Goal: Task Accomplishment & Management: Use online tool/utility

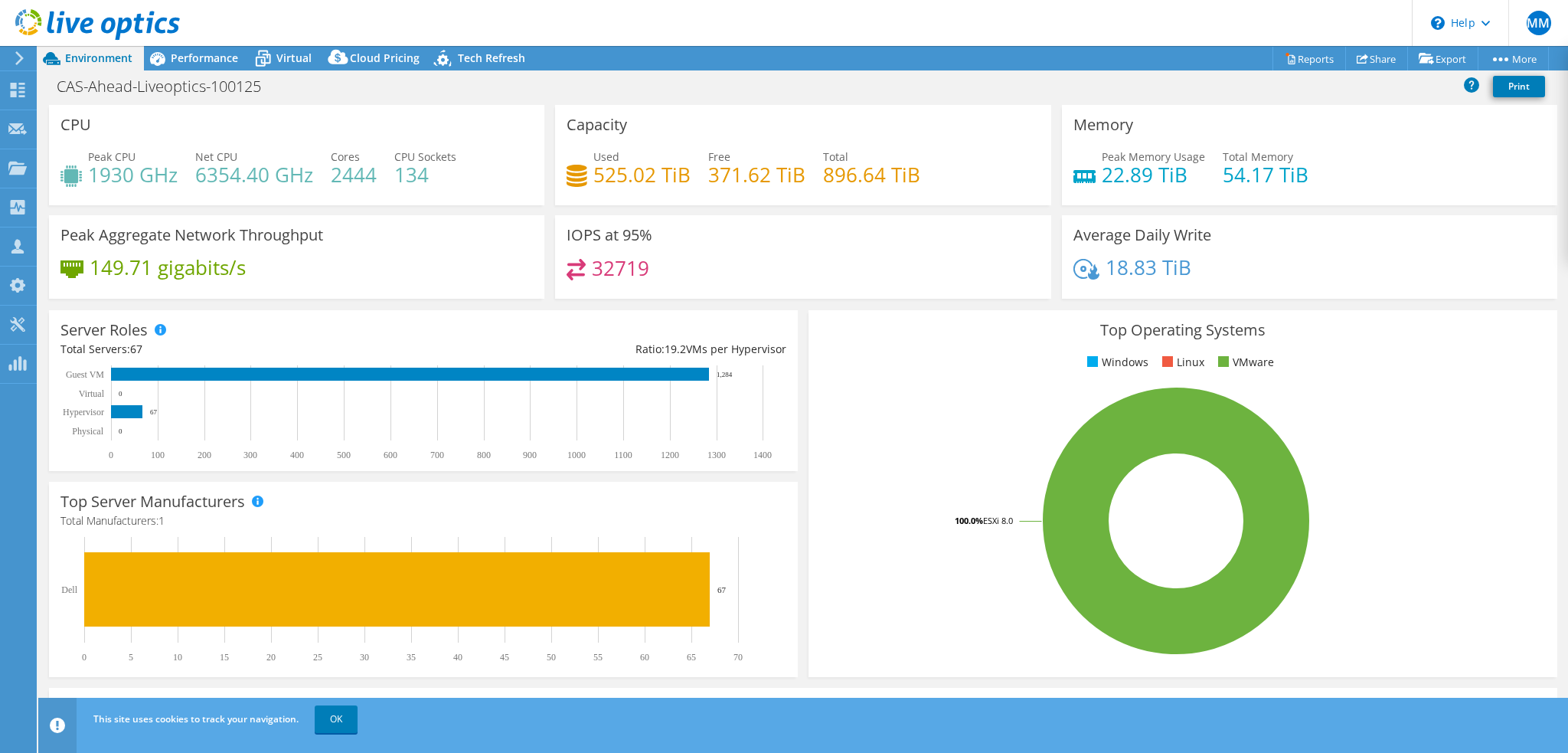
click at [1305, 55] on link "Reports" at bounding box center [1310, 58] width 74 height 24
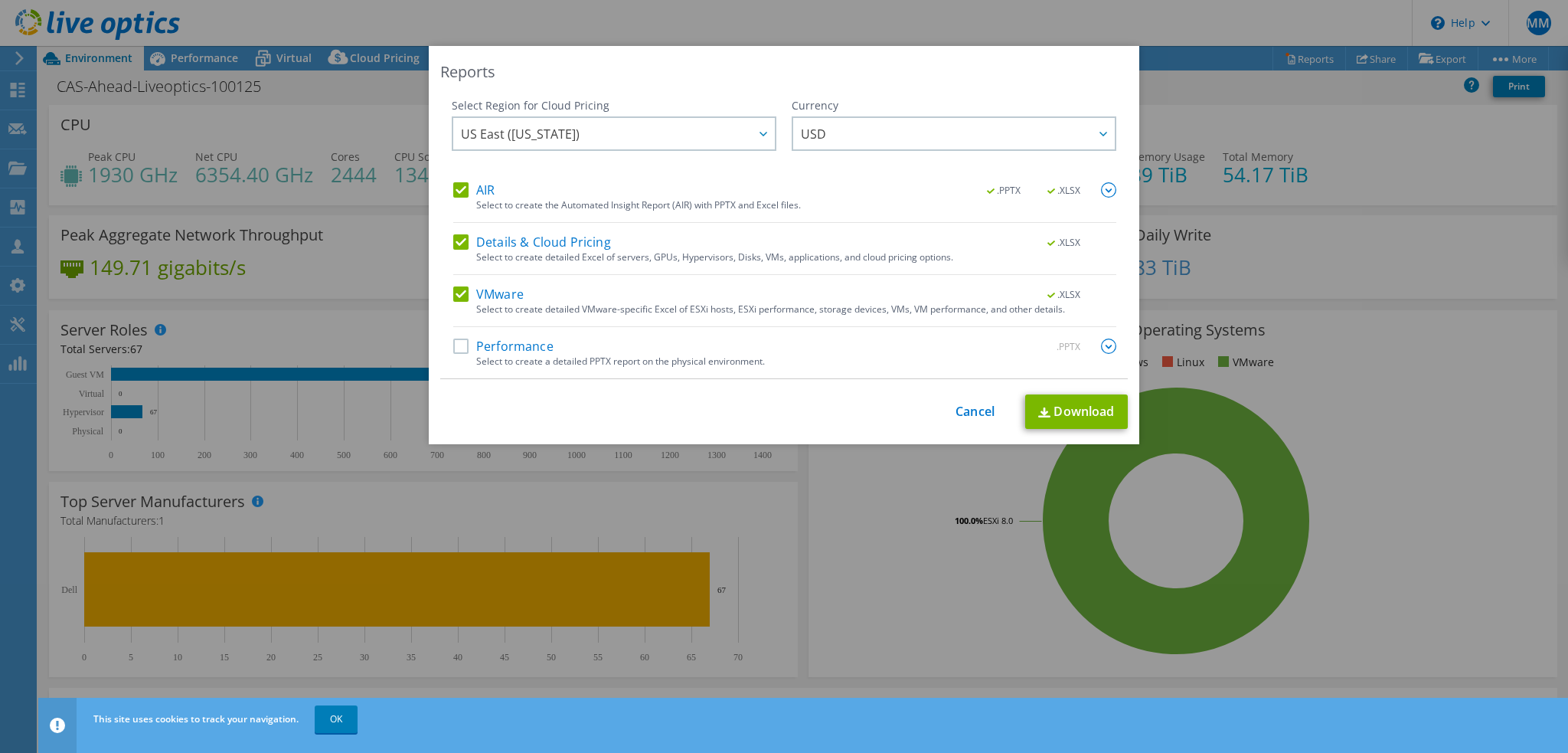
click at [462, 348] on label "Performance" at bounding box center [503, 346] width 101 height 16
click at [0, 0] on input "Performance" at bounding box center [0, 0] width 0 height 0
click at [455, 188] on label "AIR" at bounding box center [474, 190] width 42 height 16
click at [0, 0] on input "AIR" at bounding box center [0, 0] width 0 height 0
drag, startPoint x: 1103, startPoint y: 344, endPoint x: 870, endPoint y: 319, distance: 234.3
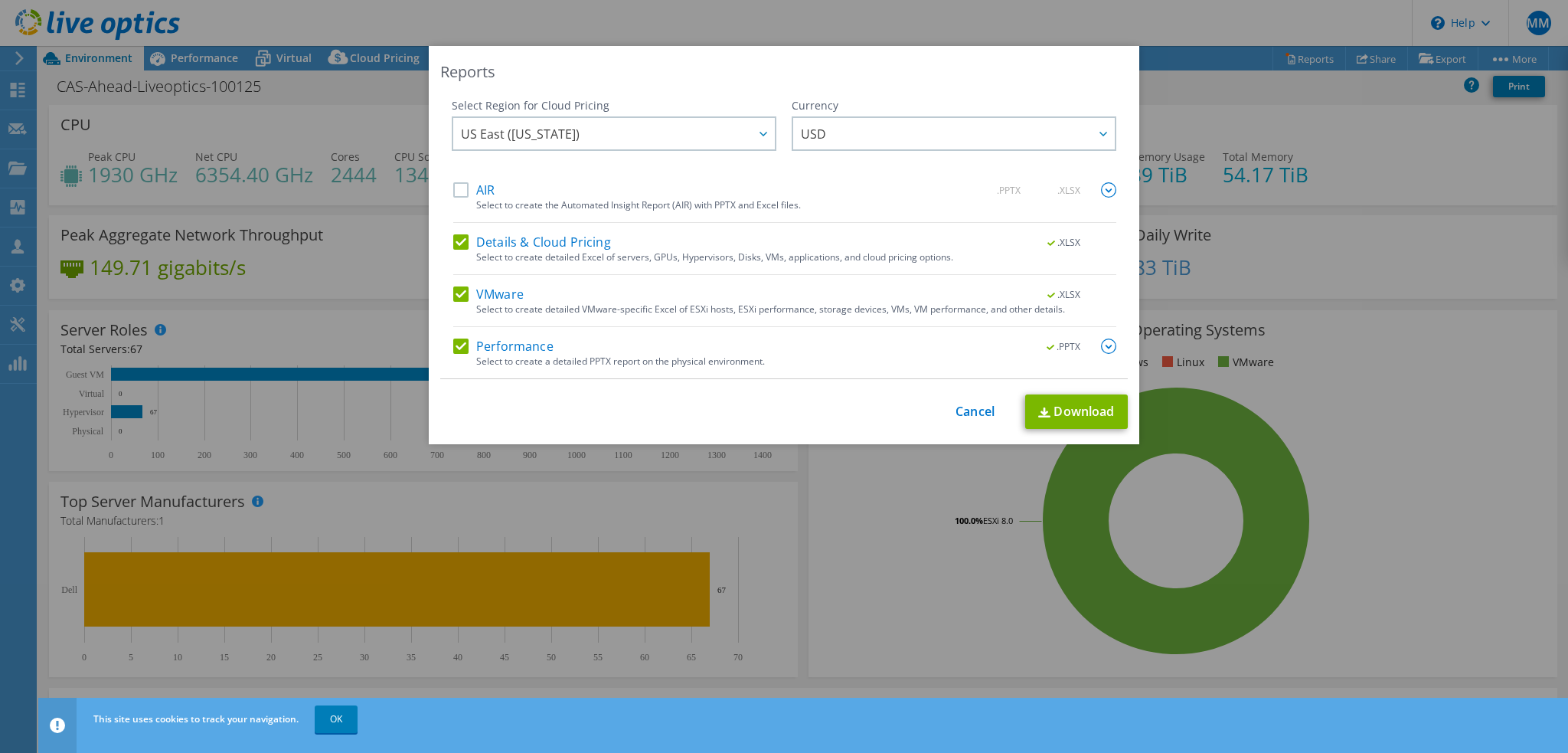
click at [1103, 344] on img at bounding box center [1109, 346] width 16 height 16
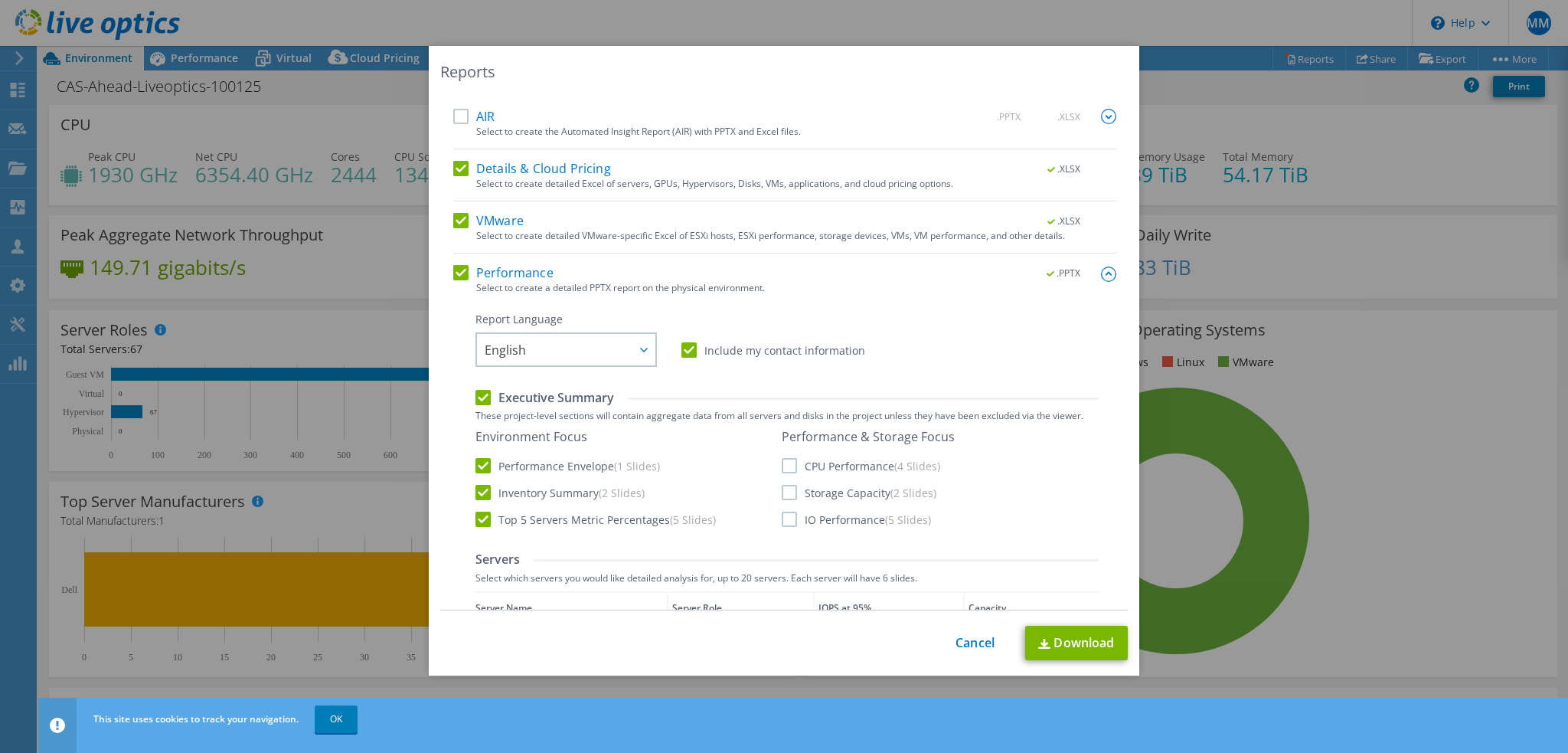
scroll to position [153, 0]
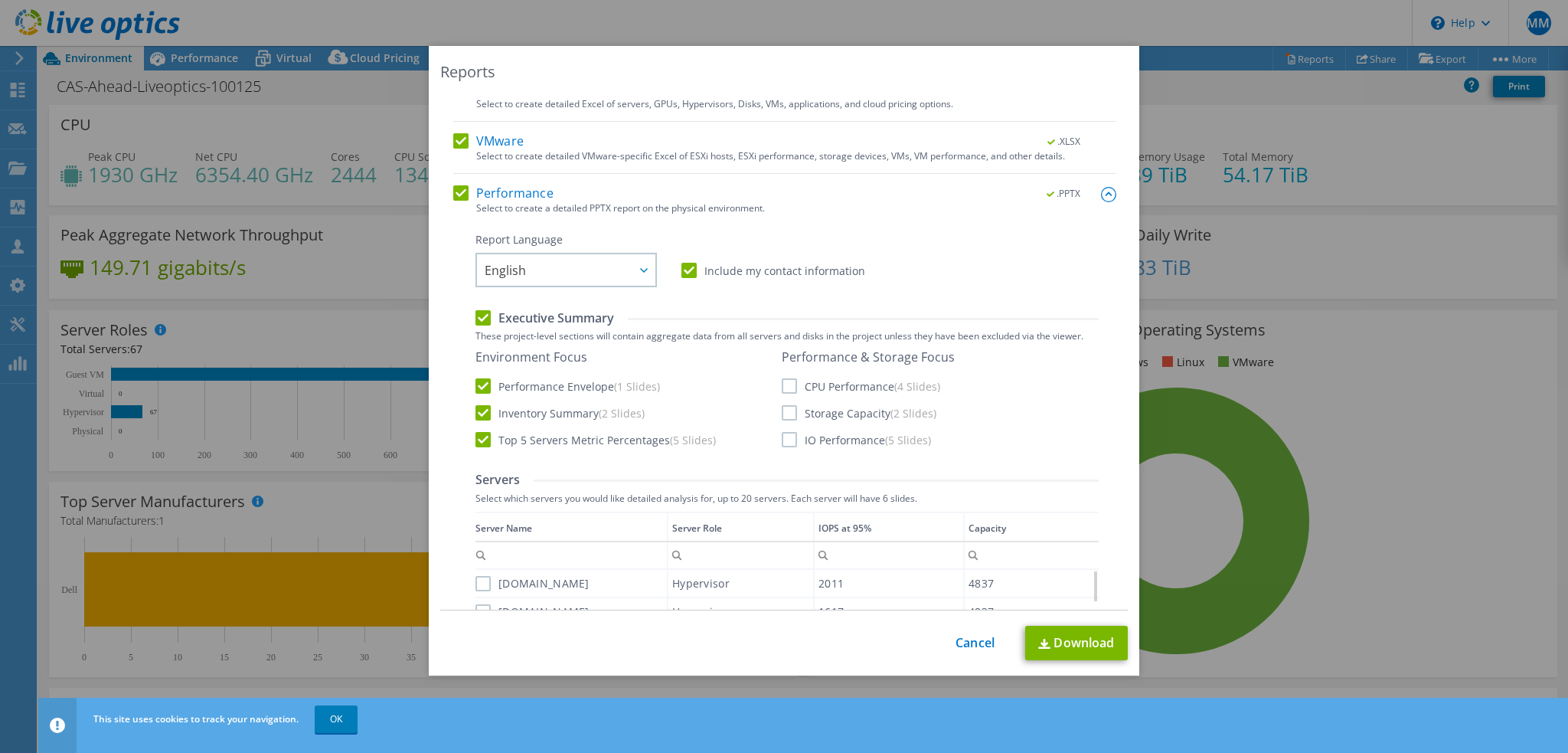
drag, startPoint x: 789, startPoint y: 383, endPoint x: 786, endPoint y: 397, distance: 14.3
click at [790, 385] on label "CPU Performance (4 Slides)" at bounding box center [861, 386] width 159 height 16
click at [0, 0] on input "CPU Performance (4 Slides)" at bounding box center [0, 0] width 0 height 0
click at [784, 411] on label "Storage Capacity (2 Slides)" at bounding box center [859, 413] width 154 height 16
click at [0, 0] on input "Storage Capacity (2 Slides)" at bounding box center [0, 0] width 0 height 0
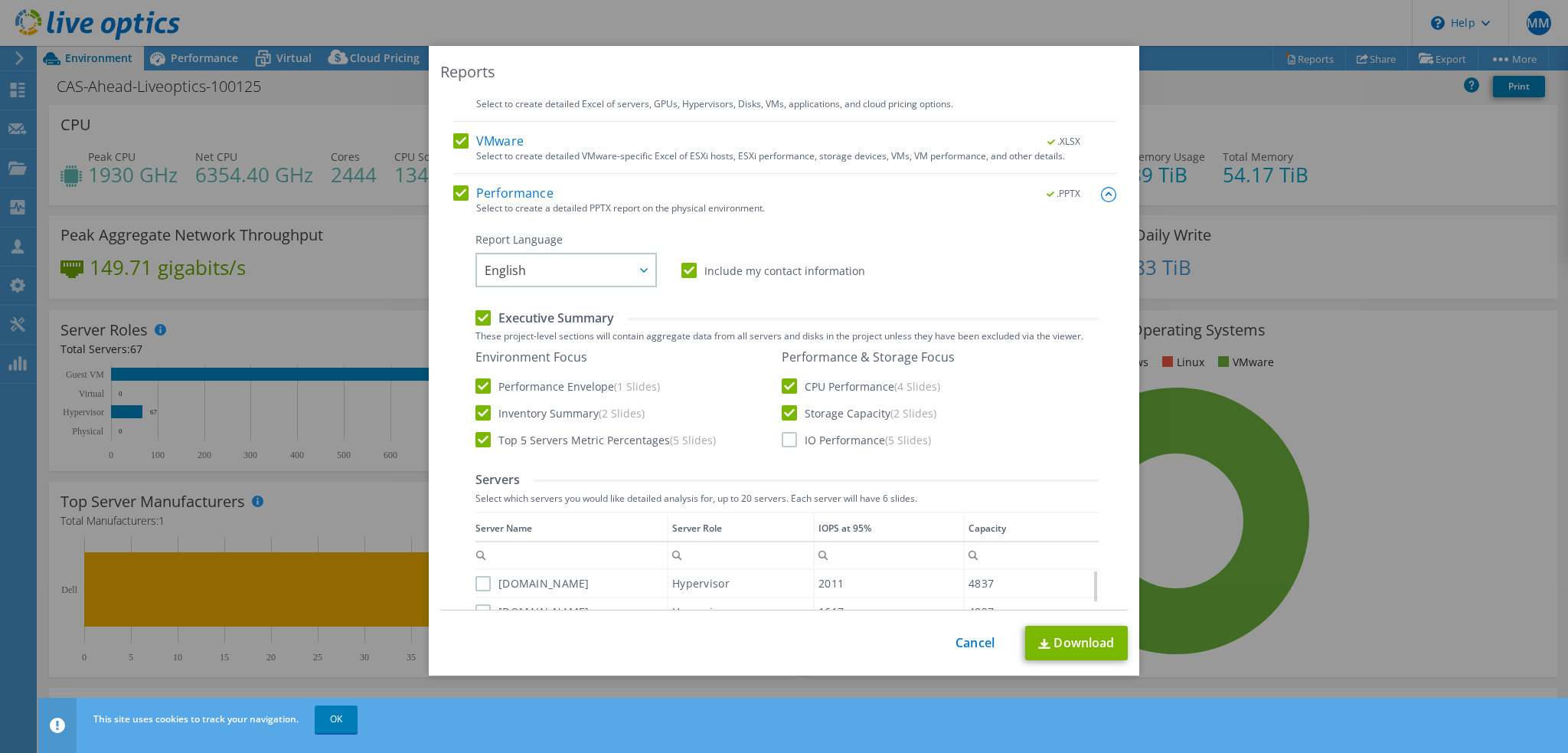
click at [787, 436] on label "IO Performance (5 Slides)" at bounding box center [856, 440] width 150 height 16
click at [0, 0] on input "IO Performance (5 Slides)" at bounding box center [0, 0] width 0 height 0
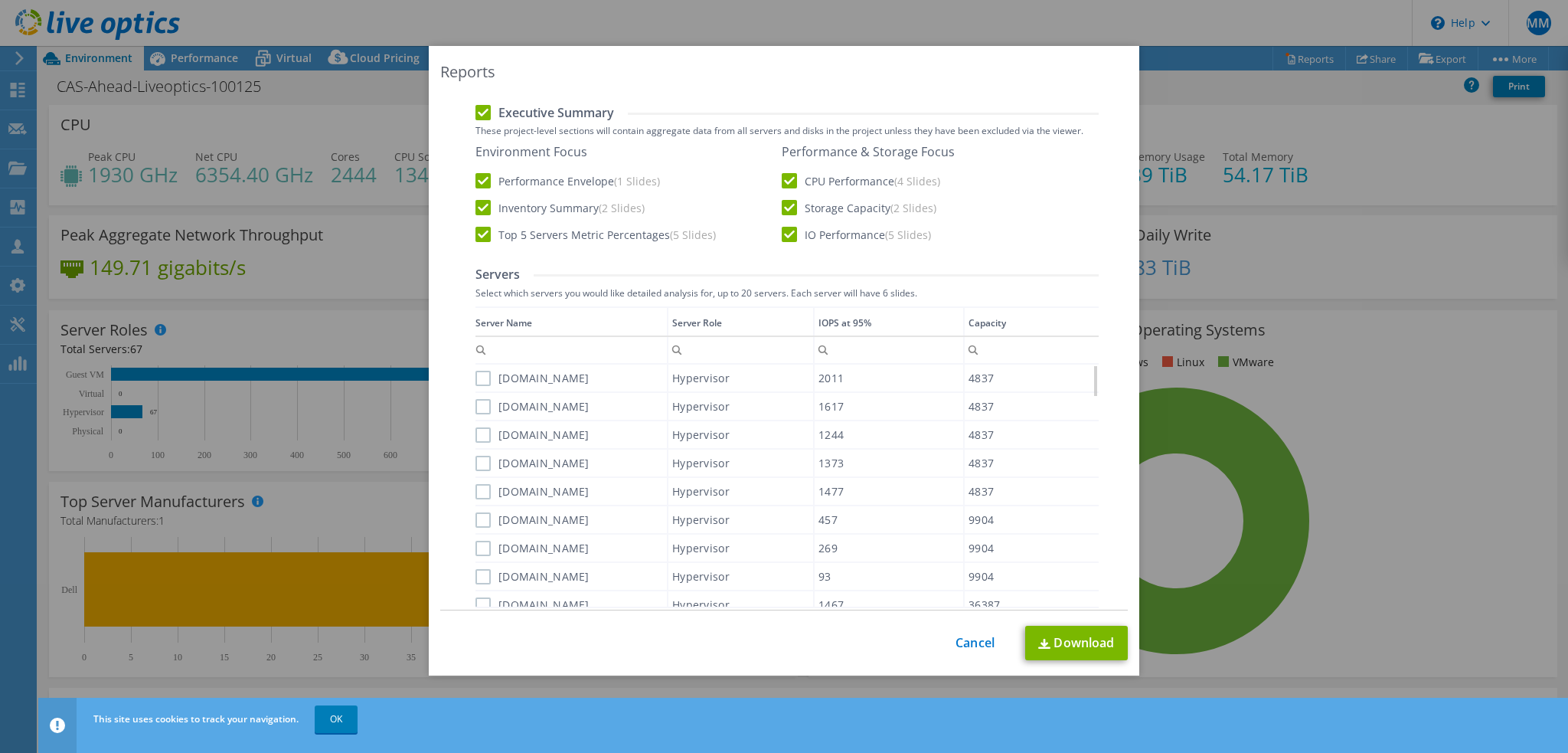
scroll to position [383, 0]
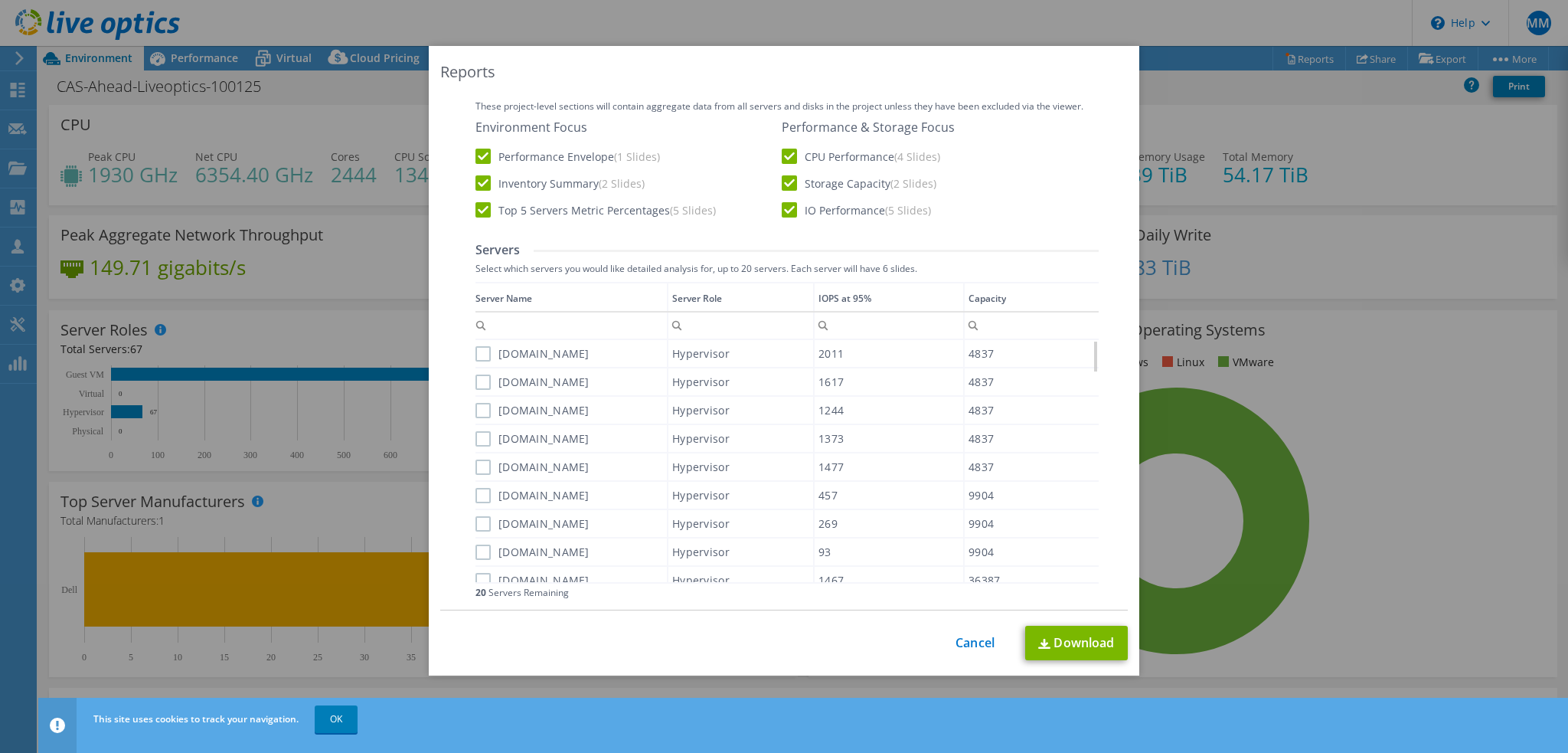
click at [842, 292] on div "IOPS at 95%" at bounding box center [845, 298] width 53 height 17
click at [860, 299] on div "IOPS at 95%" at bounding box center [845, 298] width 53 height 17
click at [478, 351] on label "[DOMAIN_NAME]" at bounding box center [533, 354] width 114 height 16
click at [0, 0] on input "[DOMAIN_NAME]" at bounding box center [0, 0] width 0 height 0
click at [482, 378] on label "[DOMAIN_NAME]" at bounding box center [533, 382] width 114 height 16
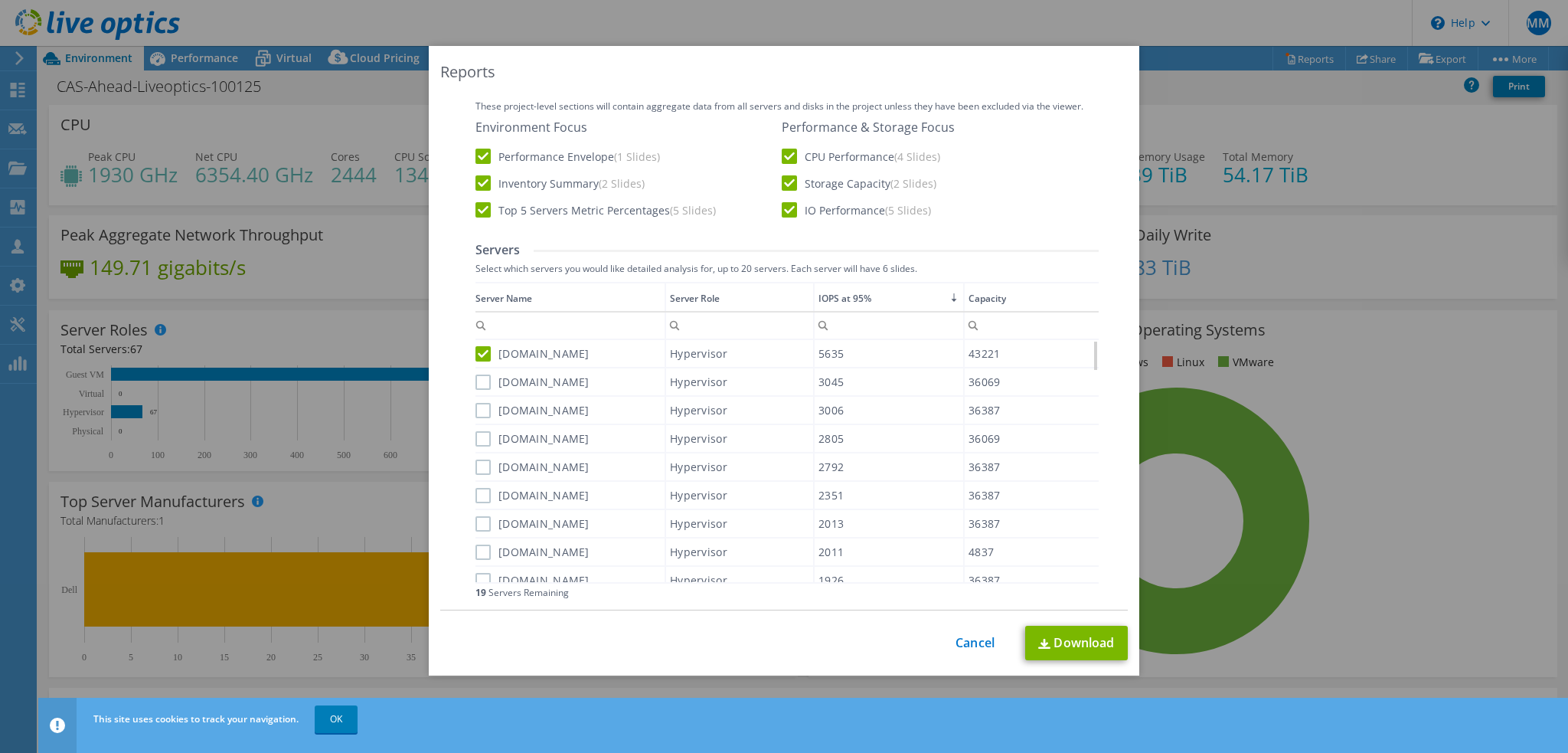
click at [0, 0] on input "[DOMAIN_NAME]" at bounding box center [0, 0] width 0 height 0
click at [476, 410] on label "[DOMAIN_NAME]" at bounding box center [533, 410] width 114 height 16
click at [0, 0] on input "[DOMAIN_NAME]" at bounding box center [0, 0] width 0 height 0
click at [476, 435] on label "[DOMAIN_NAME]" at bounding box center [533, 439] width 114 height 16
click at [0, 0] on input "[DOMAIN_NAME]" at bounding box center [0, 0] width 0 height 0
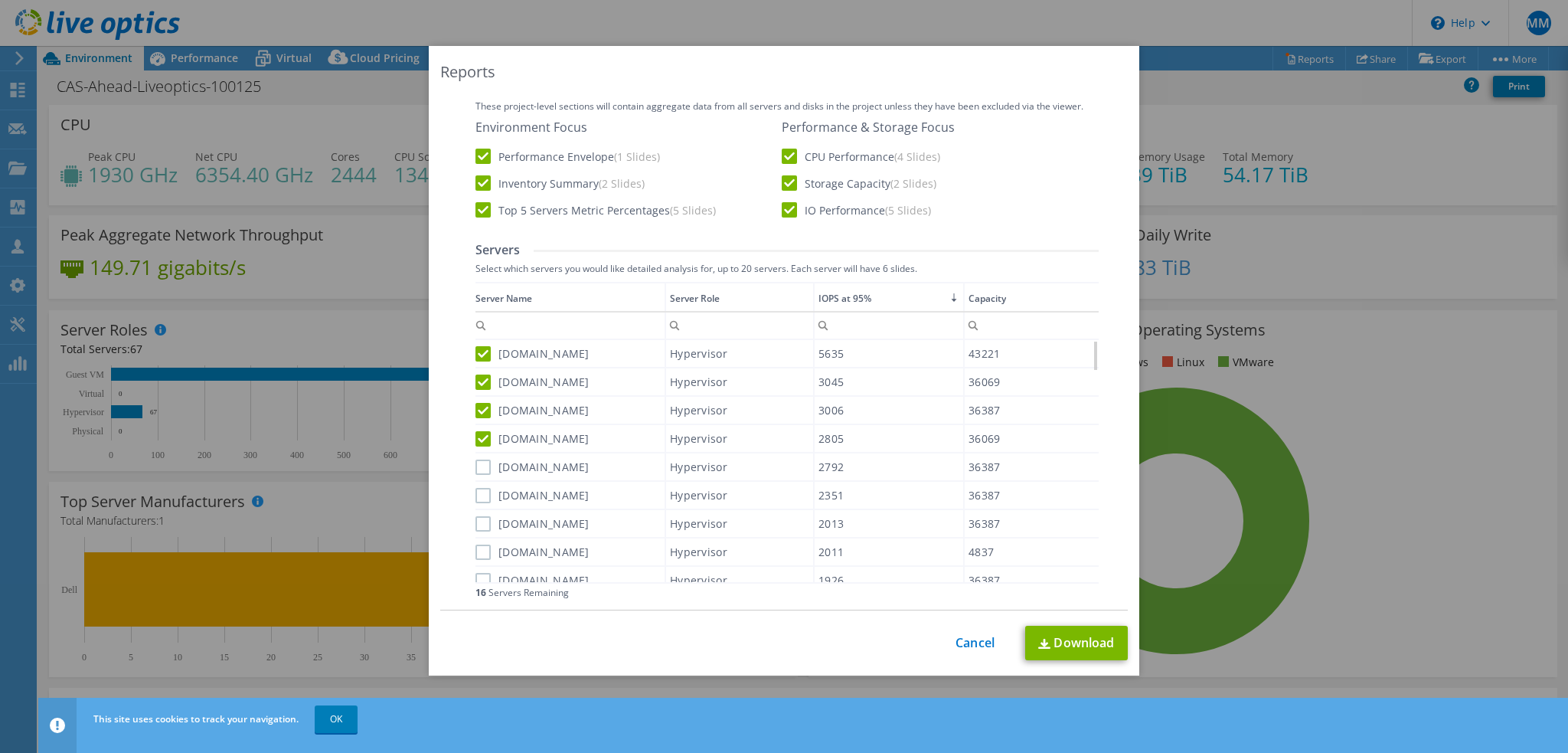
click at [481, 464] on label "[DOMAIN_NAME]" at bounding box center [533, 467] width 114 height 16
click at [0, 0] on input "[DOMAIN_NAME]" at bounding box center [0, 0] width 0 height 0
click at [480, 495] on label "[DOMAIN_NAME]" at bounding box center [533, 495] width 114 height 16
click at [0, 0] on input "[DOMAIN_NAME]" at bounding box center [0, 0] width 0 height 0
click at [481, 522] on label "[DOMAIN_NAME]" at bounding box center [533, 524] width 114 height 16
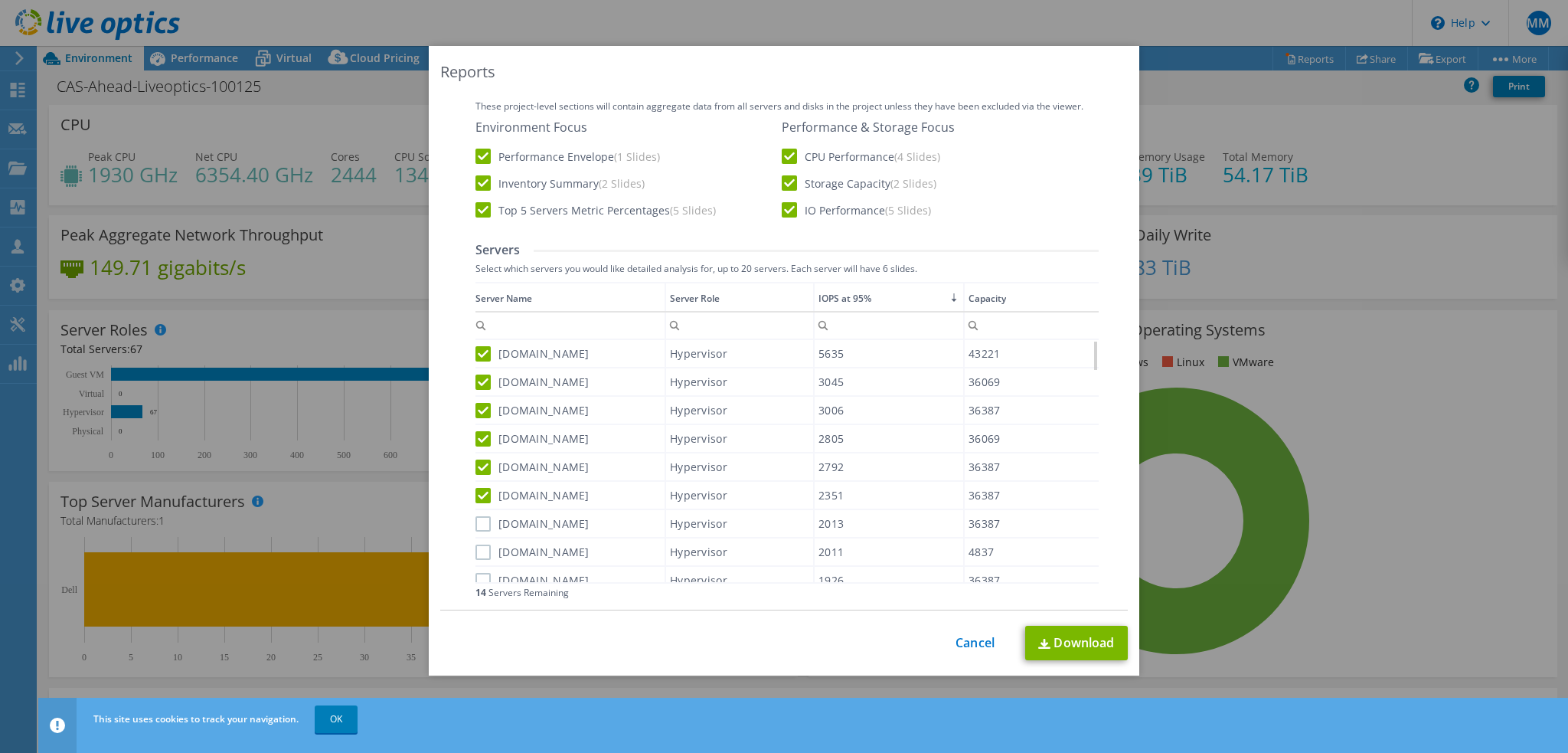
click at [0, 0] on input "[DOMAIN_NAME]" at bounding box center [0, 0] width 0 height 0
click at [476, 551] on label "[DOMAIN_NAME]" at bounding box center [533, 552] width 114 height 16
click at [0, 0] on input "[DOMAIN_NAME]" at bounding box center [0, 0] width 0 height 0
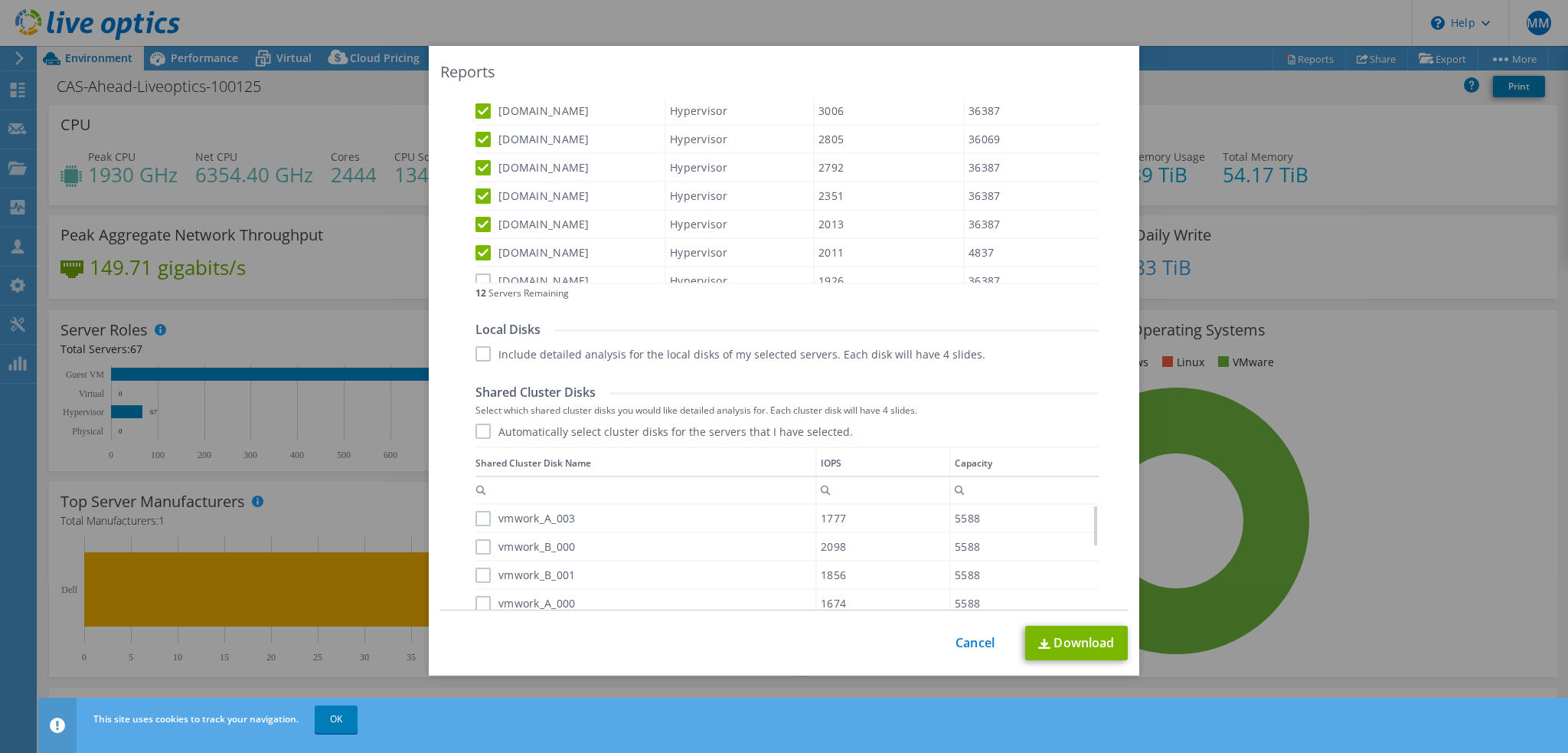
scroll to position [690, 0]
click at [482, 420] on label "Automatically select cluster disks for the servers that I have selected." at bounding box center [664, 424] width 377 height 16
click at [0, 0] on input "Automatically select cluster disks for the servers that I have selected." at bounding box center [0, 0] width 0 height 0
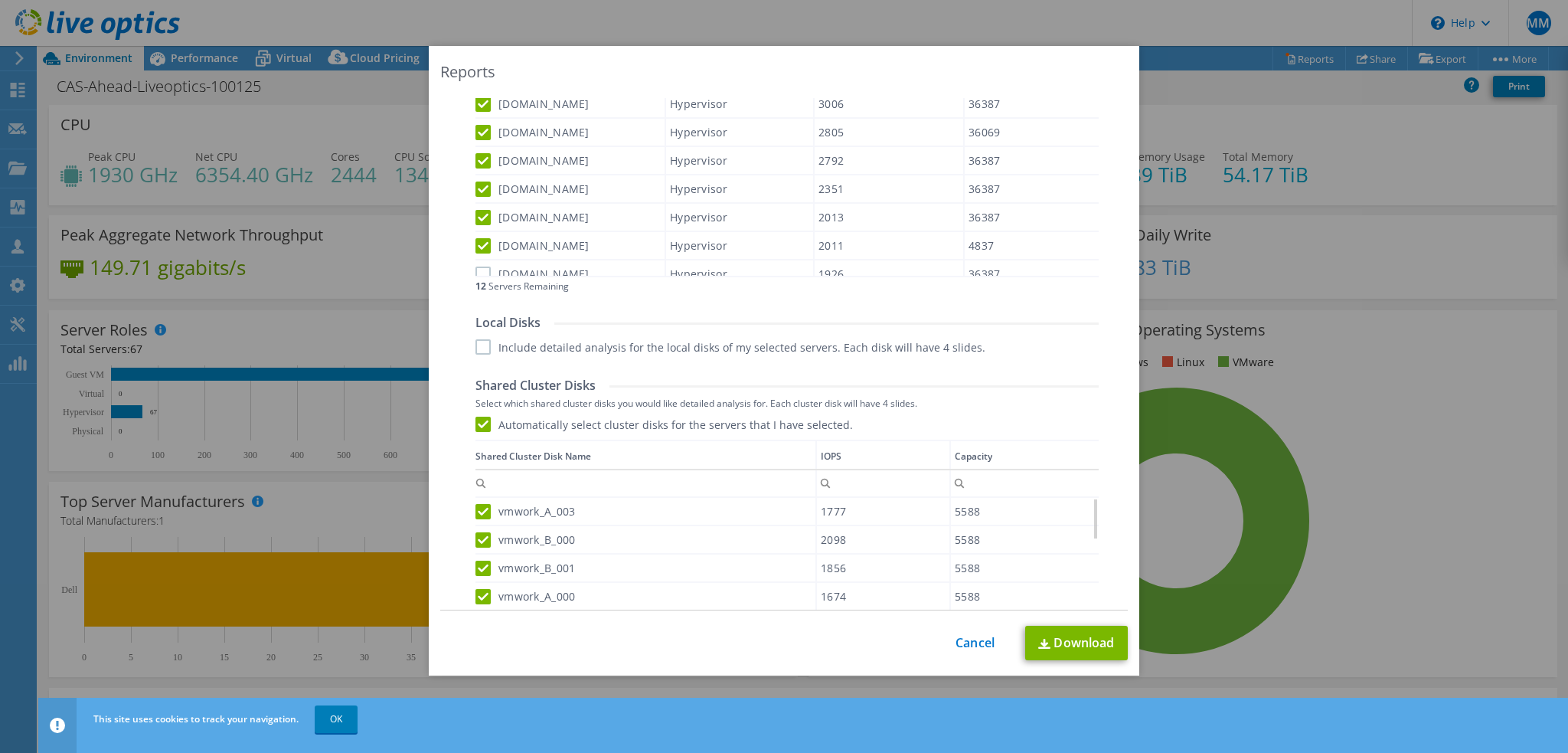
click at [835, 460] on div "IOPS" at bounding box center [831, 456] width 20 height 17
click at [842, 457] on td "IOPS" at bounding box center [886, 455] width 131 height 29
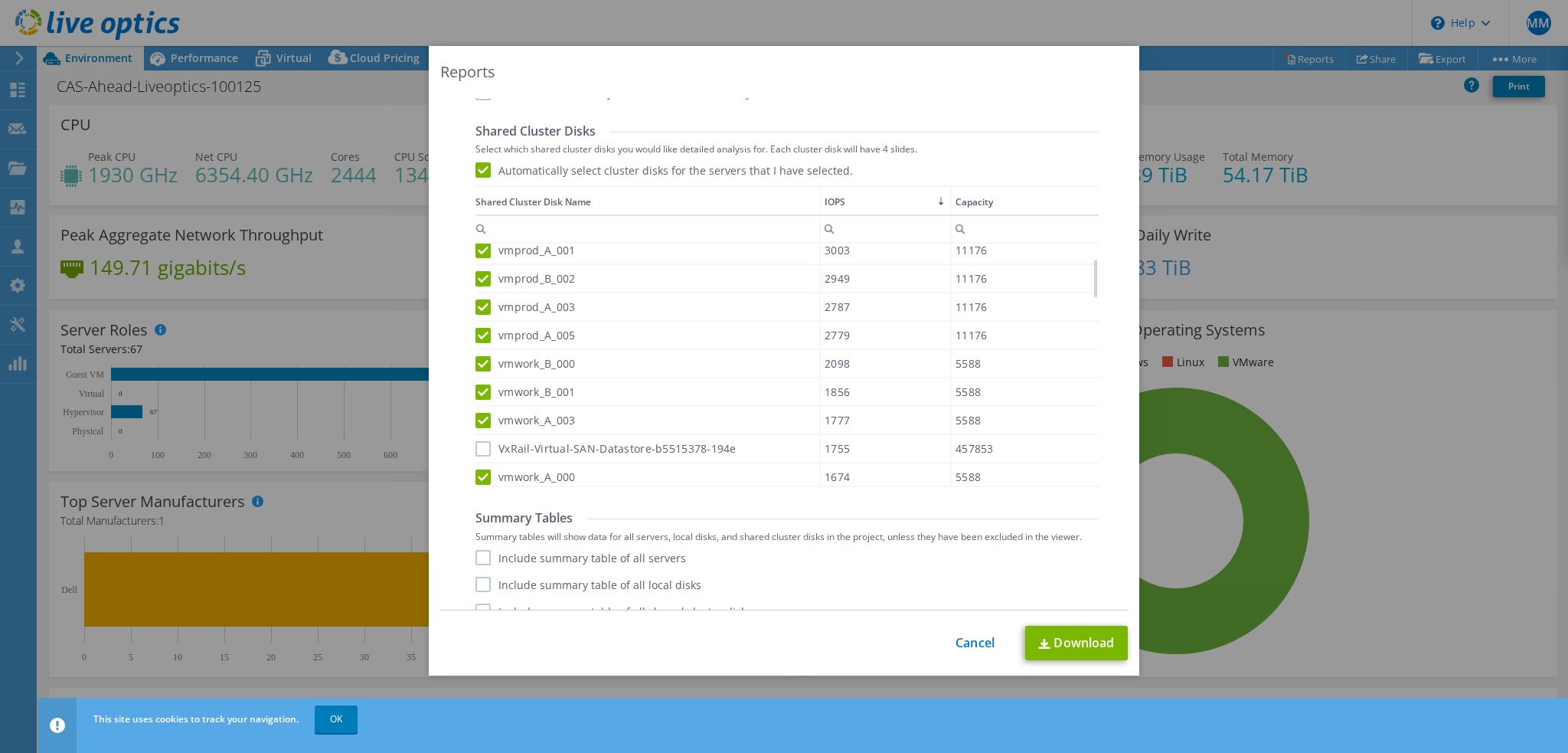
scroll to position [963, 0]
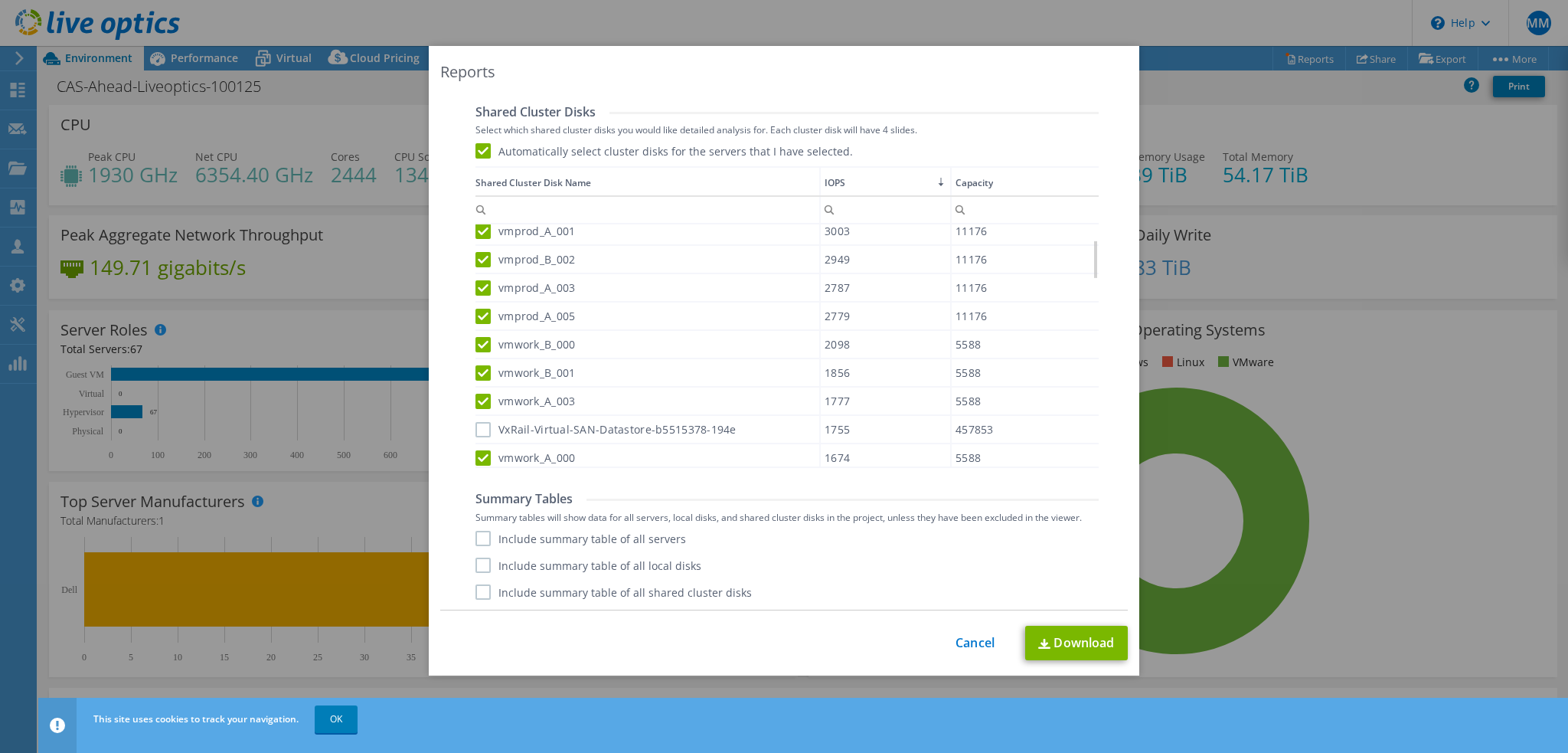
click at [476, 422] on label "VxRail-Virtual-SAN-Datastore-b5515378-194e" at bounding box center [606, 429] width 261 height 16
click at [0, 0] on input "VxRail-Virtual-SAN-Datastore-b5515378-194e" at bounding box center [0, 0] width 0 height 0
click at [482, 532] on label "Include summary table of all servers" at bounding box center [581, 539] width 211 height 16
click at [0, 0] on input "Include summary table of all servers" at bounding box center [0, 0] width 0 height 0
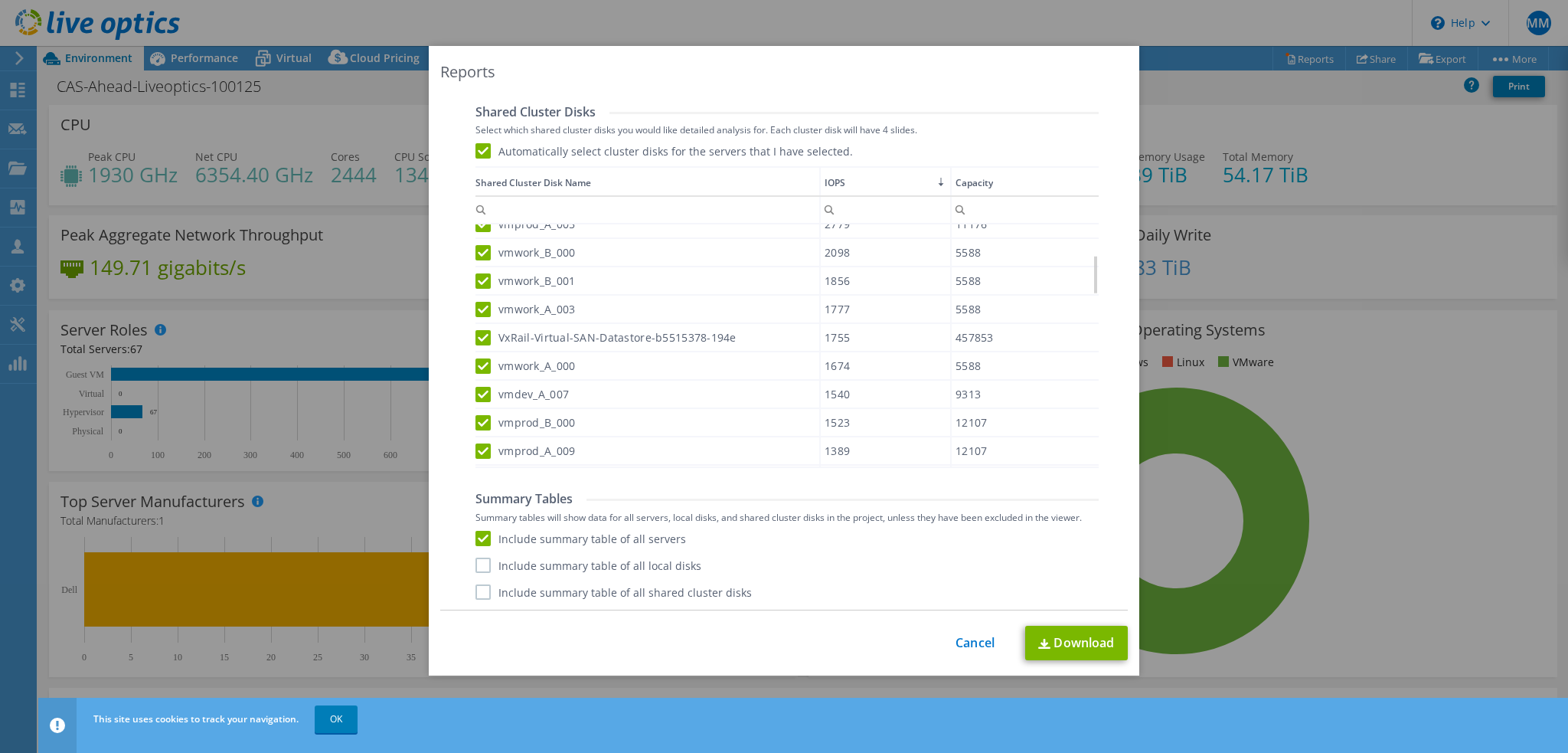
click at [476, 587] on label "Include summary table of all shared cluster disks" at bounding box center [614, 592] width 276 height 16
click at [0, 0] on input "Include summary table of all shared cluster disks" at bounding box center [0, 0] width 0 height 0
click at [1044, 646] on link "Download" at bounding box center [1077, 643] width 103 height 34
